Goal: Transaction & Acquisition: Purchase product/service

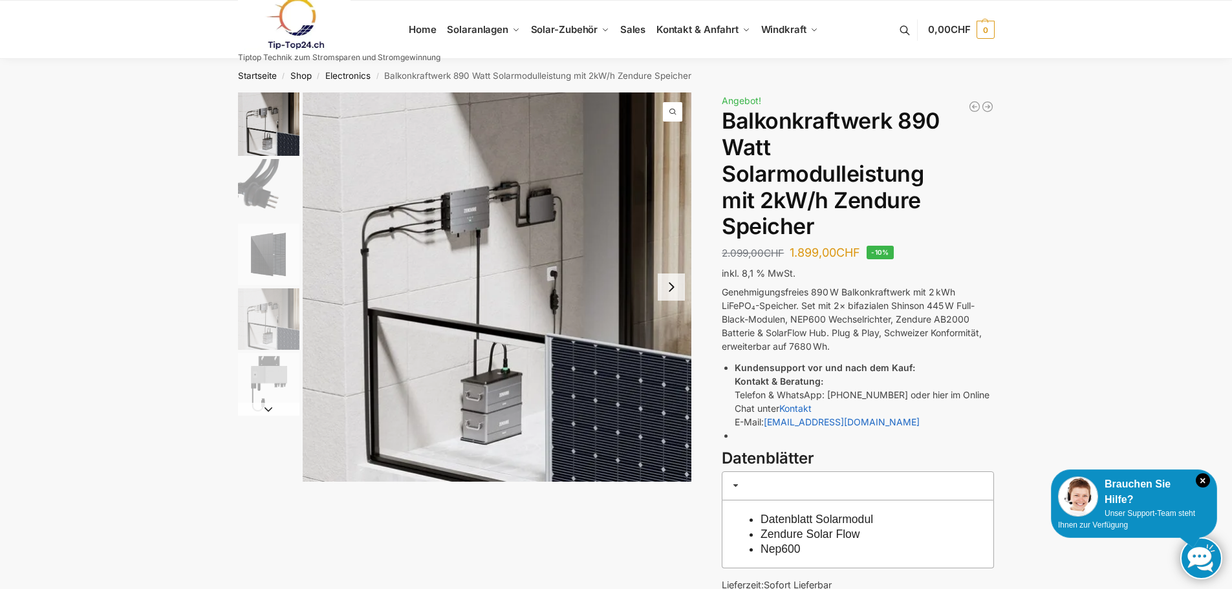
click at [263, 261] on img "3 / 5" at bounding box center [268, 254] width 61 height 61
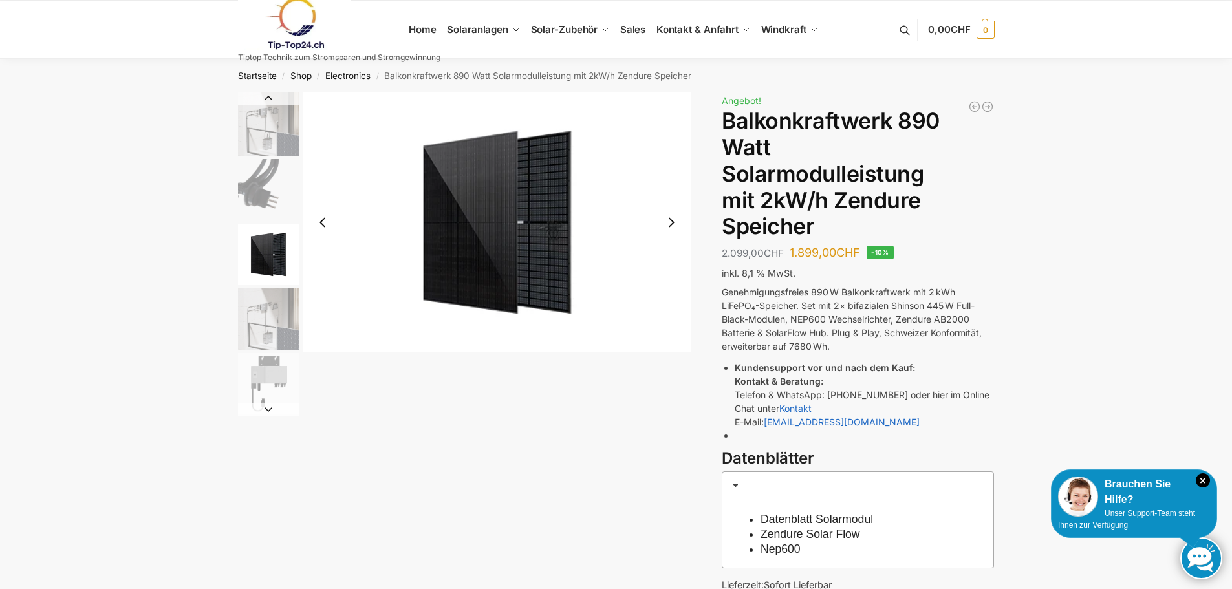
click at [270, 322] on img "4 / 5" at bounding box center [268, 319] width 61 height 61
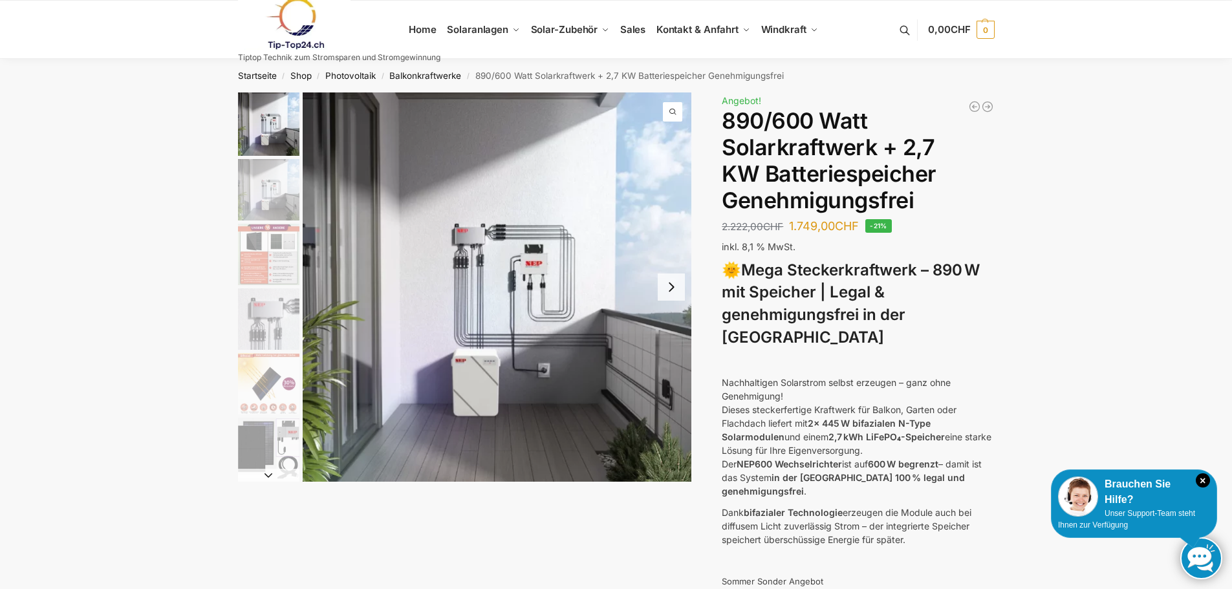
click at [263, 197] on img "2 / 12" at bounding box center [268, 189] width 61 height 61
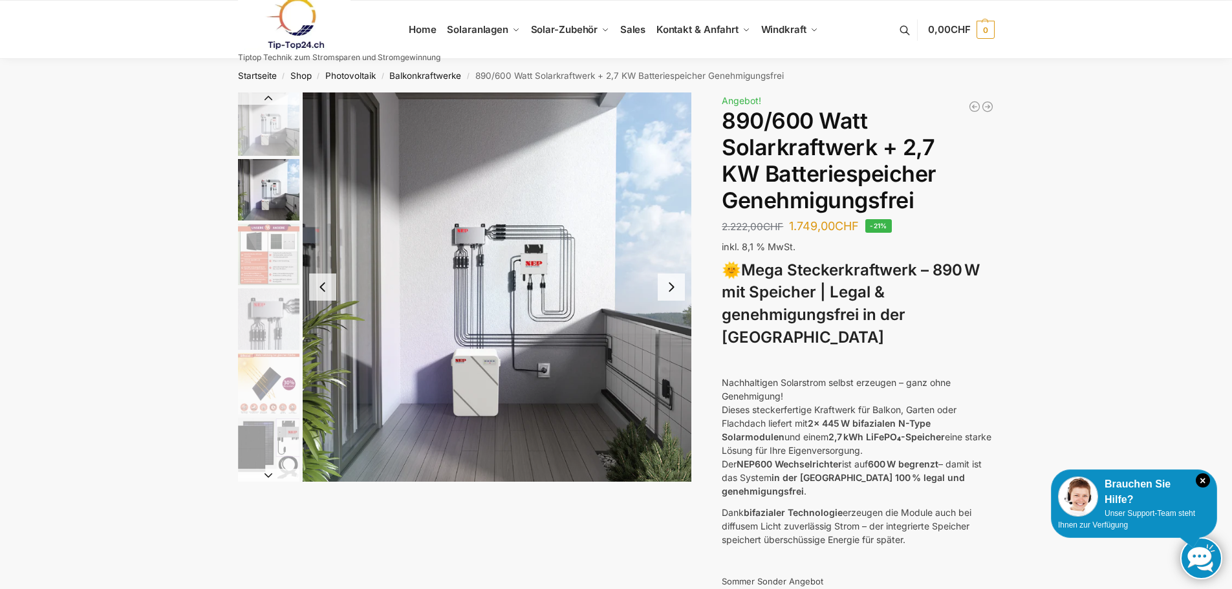
click at [260, 263] on img "3 / 12" at bounding box center [268, 254] width 61 height 61
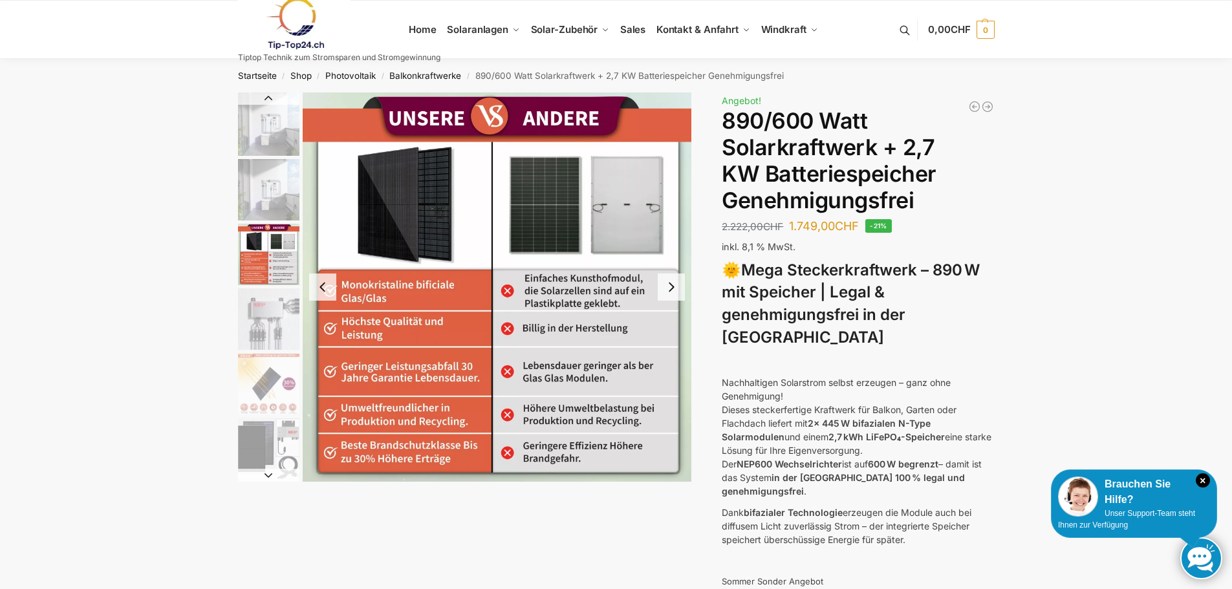
click at [270, 321] on img "4 / 12" at bounding box center [268, 319] width 61 height 61
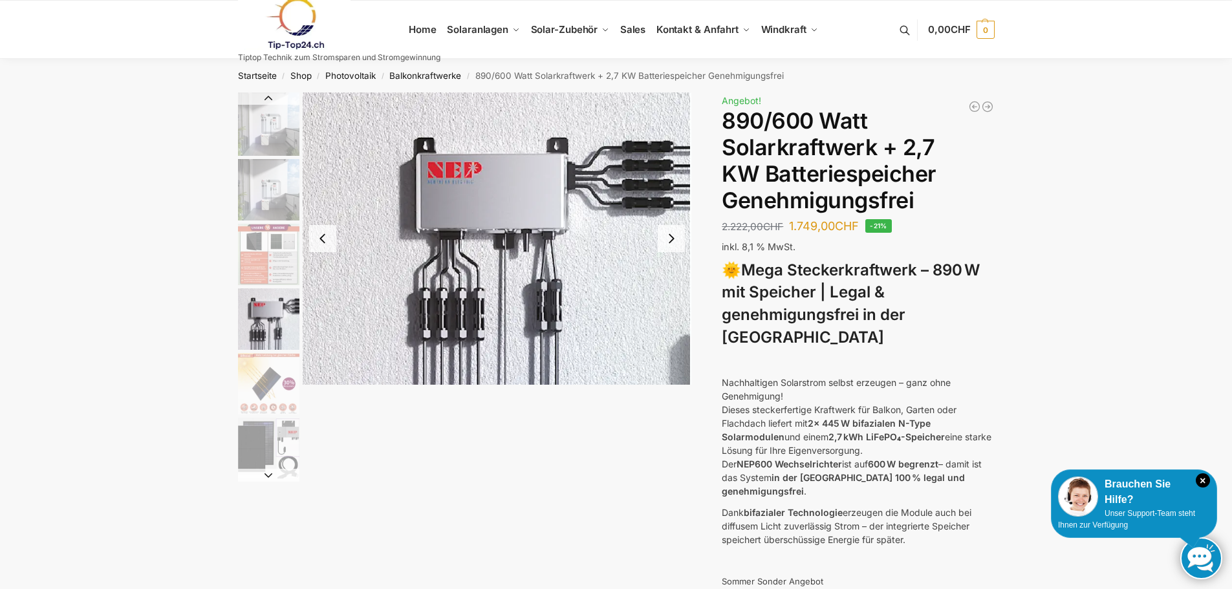
click at [271, 389] on img "5 / 12" at bounding box center [268, 383] width 61 height 61
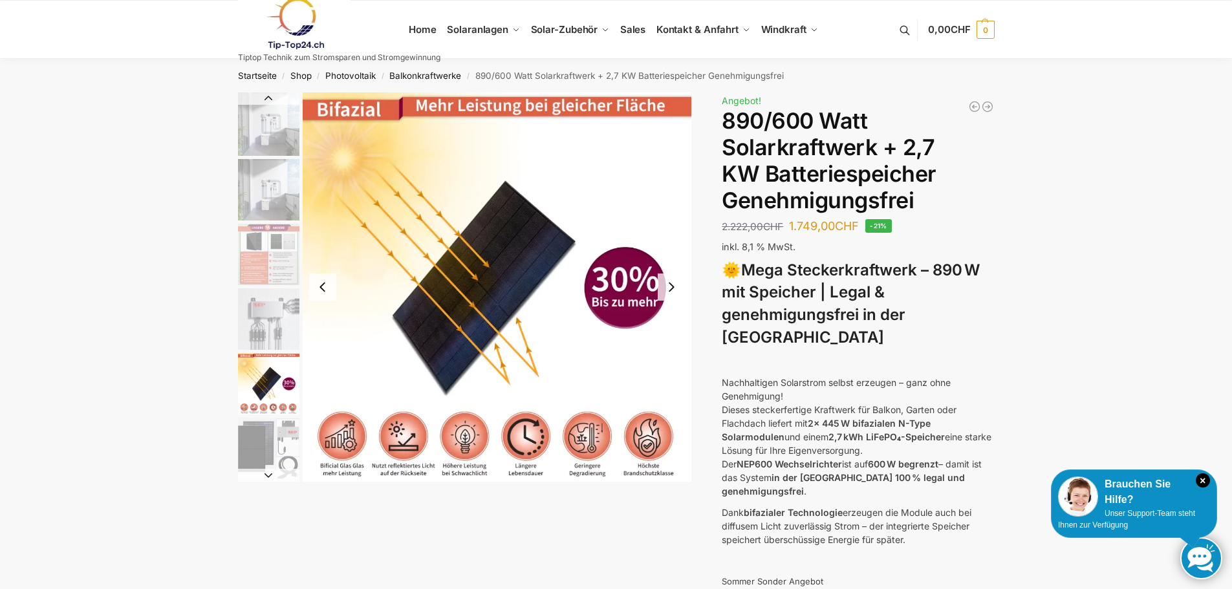
click at [263, 435] on img "6 / 12" at bounding box center [268, 448] width 61 height 61
